Goal: Information Seeking & Learning: Learn about a topic

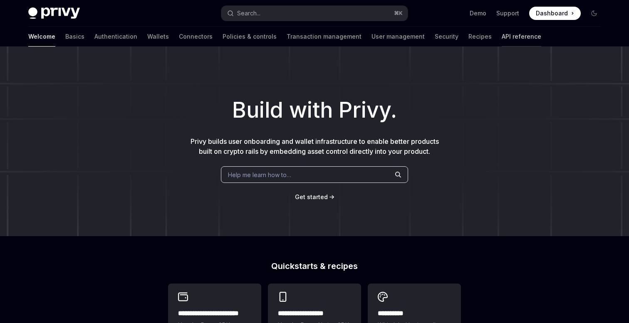
click at [501, 40] on link "API reference" at bounding box center [520, 37] width 39 height 20
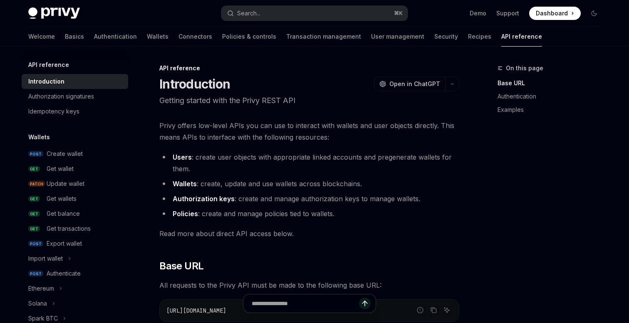
click at [565, 13] on span "Dashboard" at bounding box center [551, 13] width 32 height 8
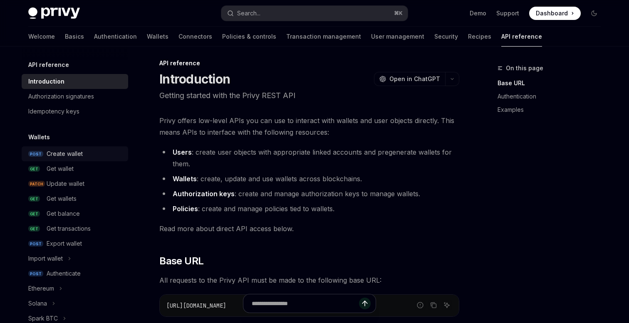
click at [72, 155] on div "Create wallet" at bounding box center [65, 154] width 36 height 10
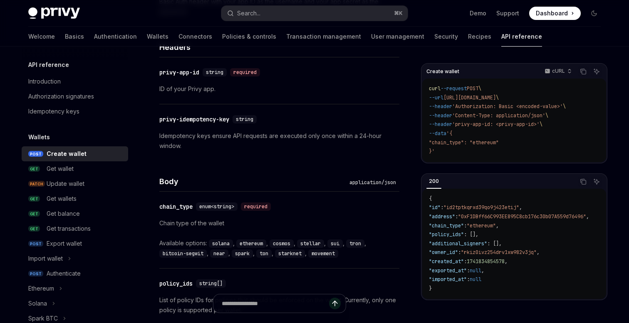
scroll to position [224, 0]
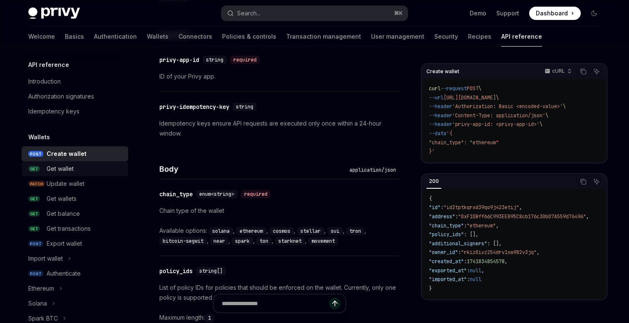
click at [71, 171] on div "Get wallet" at bounding box center [60, 169] width 27 height 10
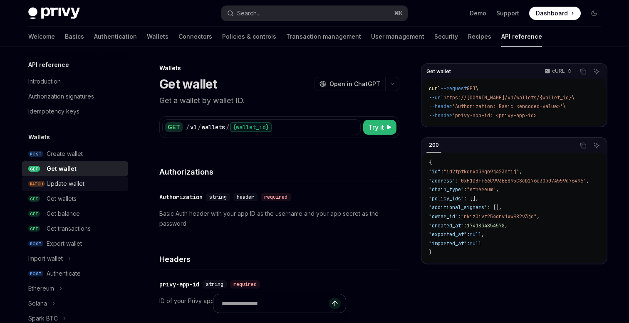
click at [71, 185] on div "Update wallet" at bounding box center [66, 184] width 38 height 10
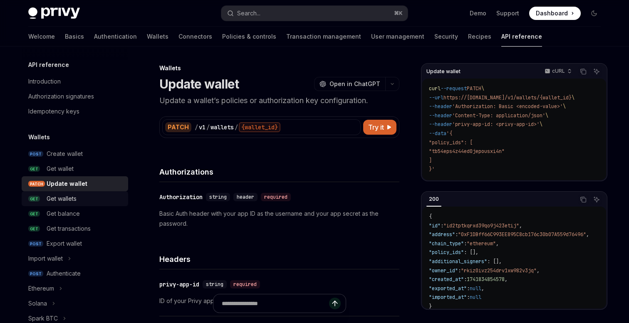
click at [70, 199] on div "Get wallets" at bounding box center [62, 199] width 30 height 10
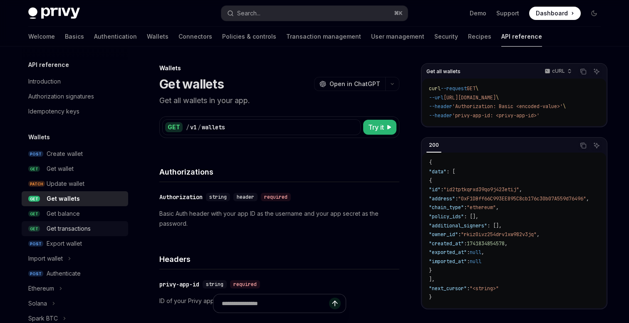
click at [72, 226] on div "Get transactions" at bounding box center [69, 229] width 44 height 10
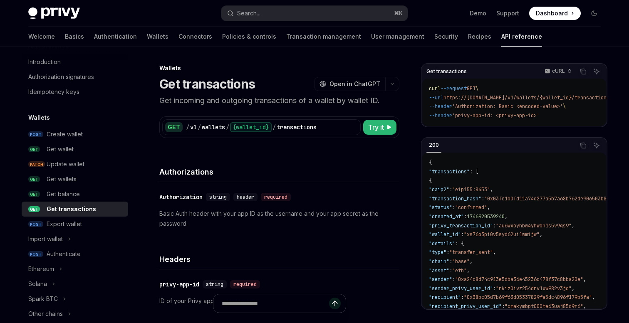
scroll to position [24, 0]
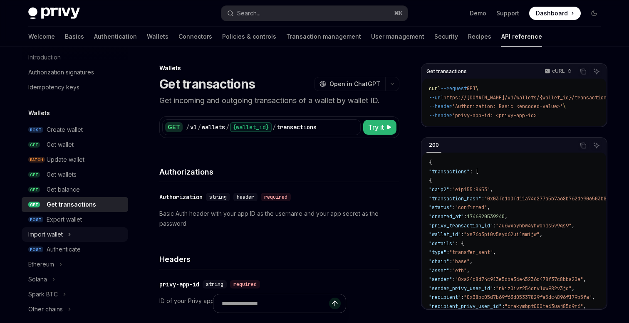
click at [68, 228] on button "Import wallet" at bounding box center [75, 234] width 106 height 15
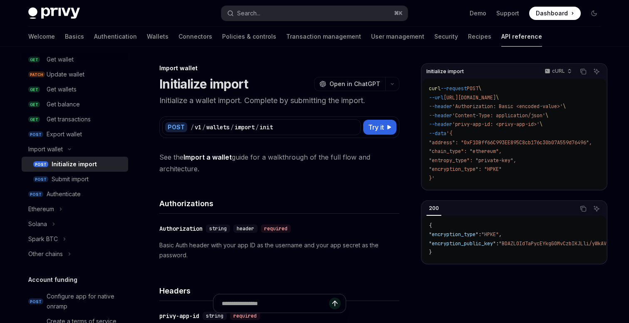
scroll to position [113, 0]
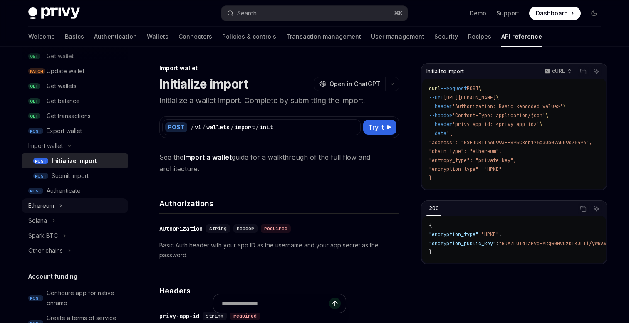
click at [61, 207] on icon "Toggle Ethereum section" at bounding box center [60, 206] width 3 height 10
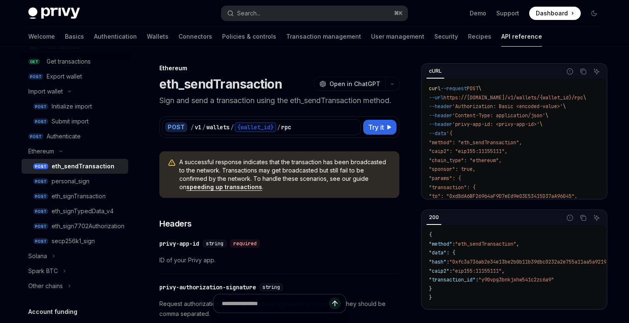
scroll to position [176, 0]
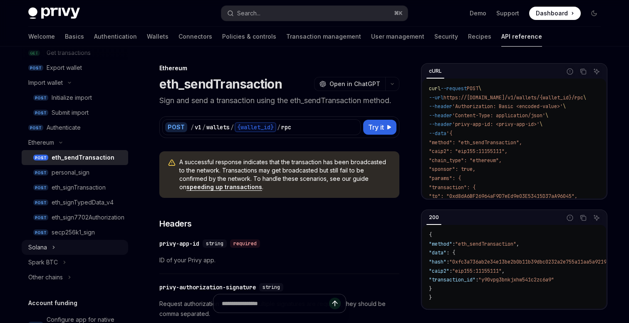
click at [53, 249] on icon "Toggle Solana section" at bounding box center [53, 247] width 3 height 10
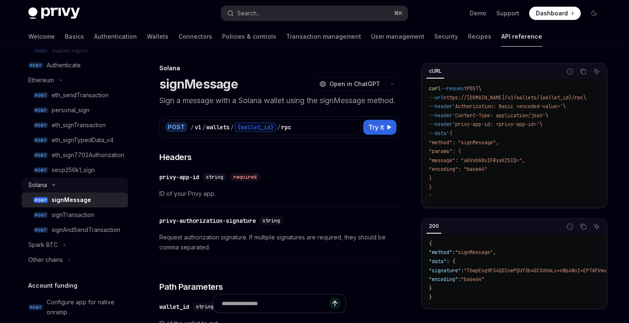
scroll to position [263, 0]
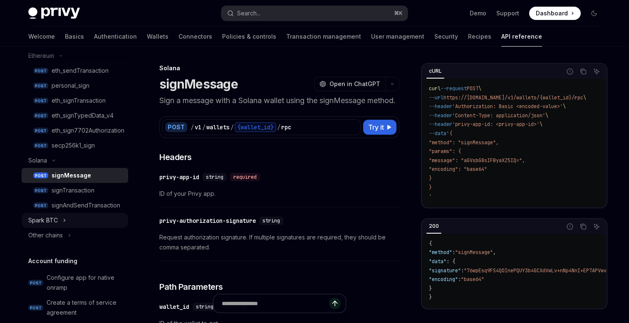
click at [66, 221] on button "Spark BTC" at bounding box center [75, 220] width 106 height 15
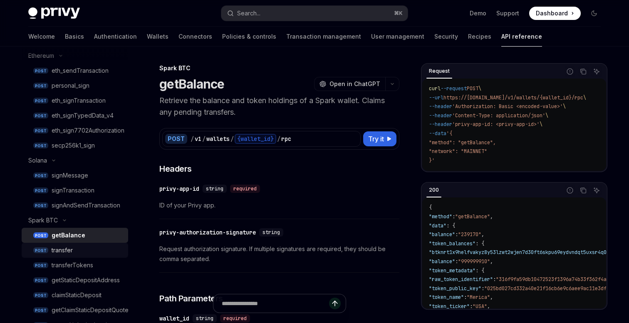
scroll to position [273, 0]
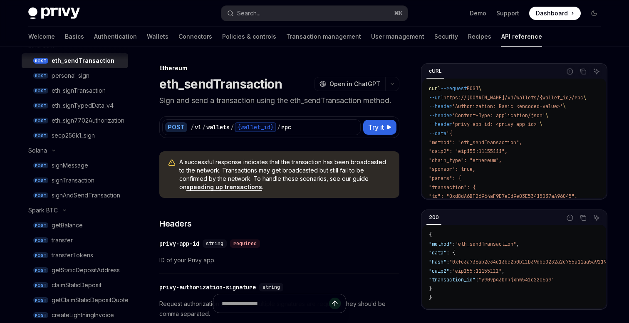
scroll to position [89, 0]
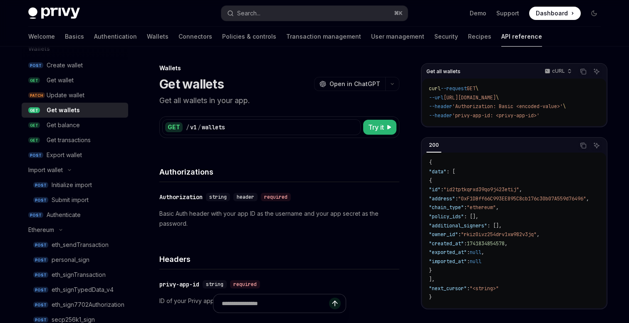
click at [63, 12] on img at bounding box center [54, 13] width 52 height 12
type textarea "*"
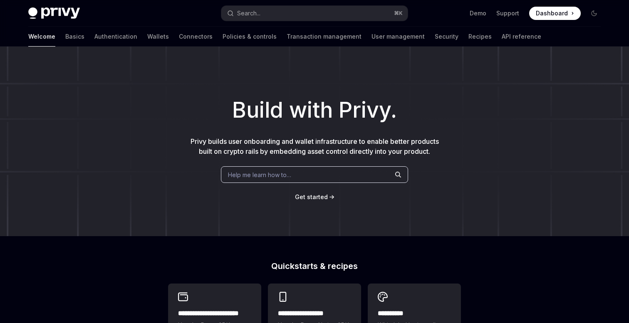
scroll to position [73, 0]
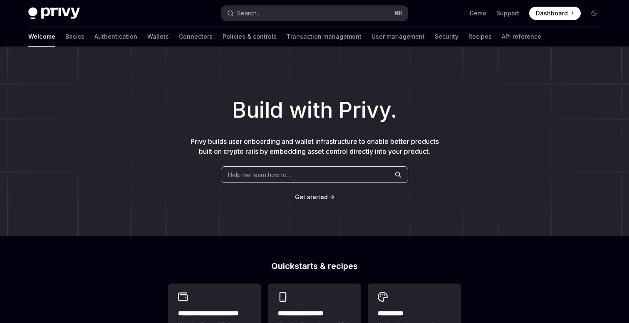
click at [274, 14] on button "Search... ⌘ K" at bounding box center [314, 13] width 186 height 15
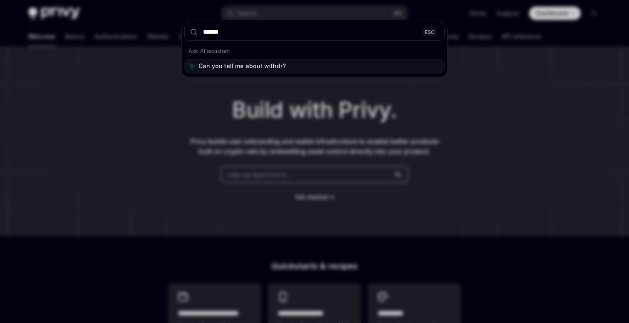
type input "********"
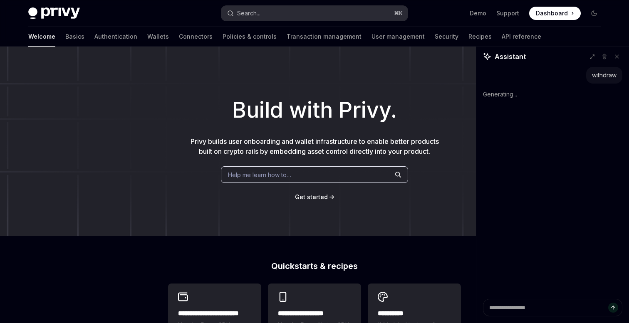
type textarea "*"
click at [280, 14] on button "Search... ⌘ K" at bounding box center [314, 13] width 186 height 15
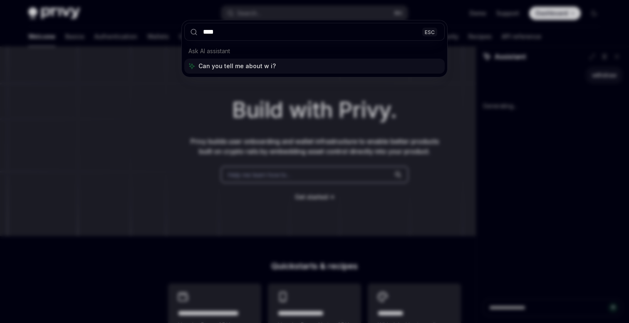
type input "****"
type textarea "*"
type input "******"
type textarea "*"
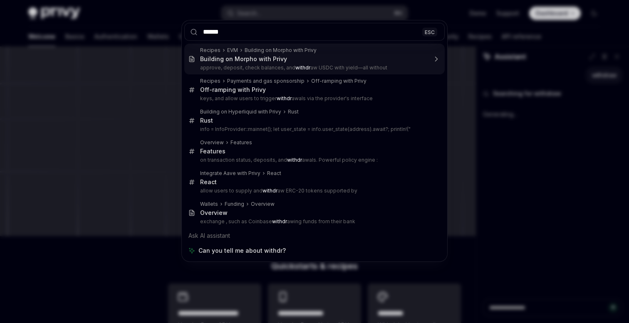
type input "********"
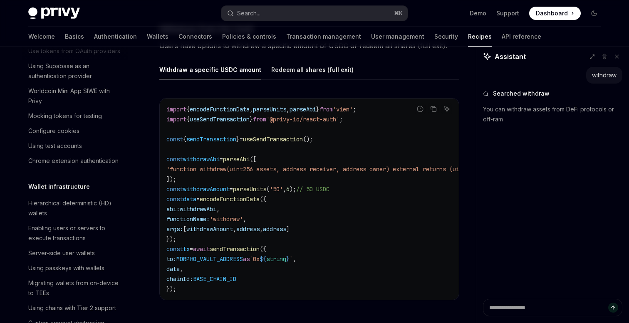
scroll to position [1134, 0]
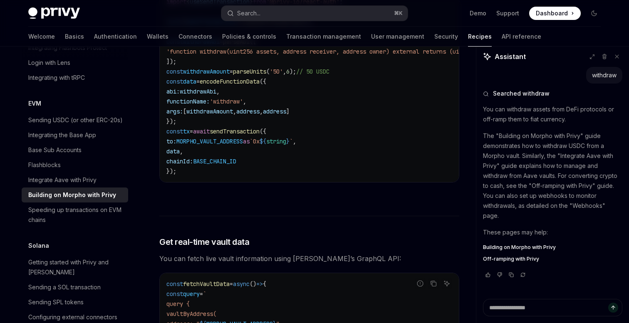
type textarea "*"
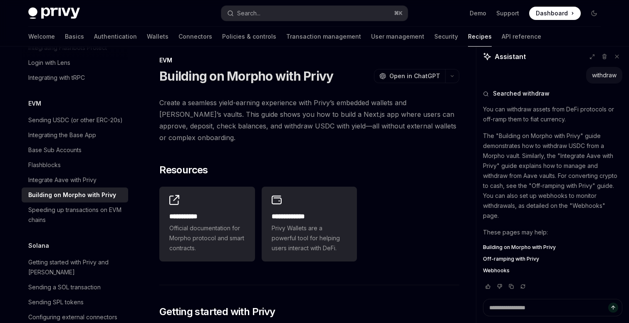
scroll to position [0, 0]
